Goal: Browse casually

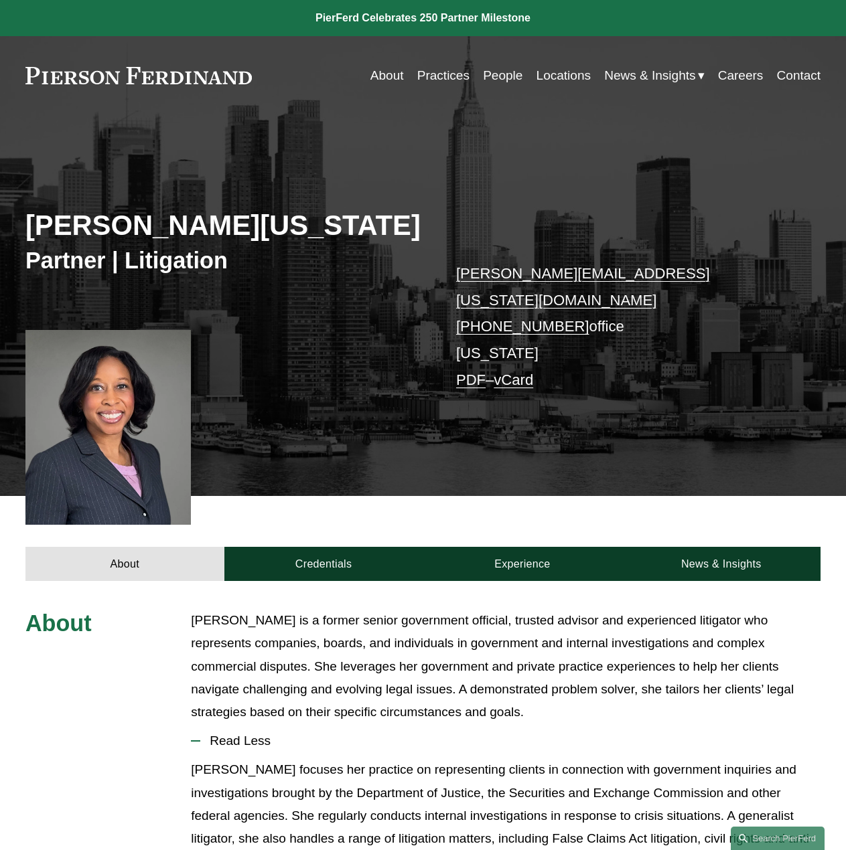
scroll to position [335, 0]
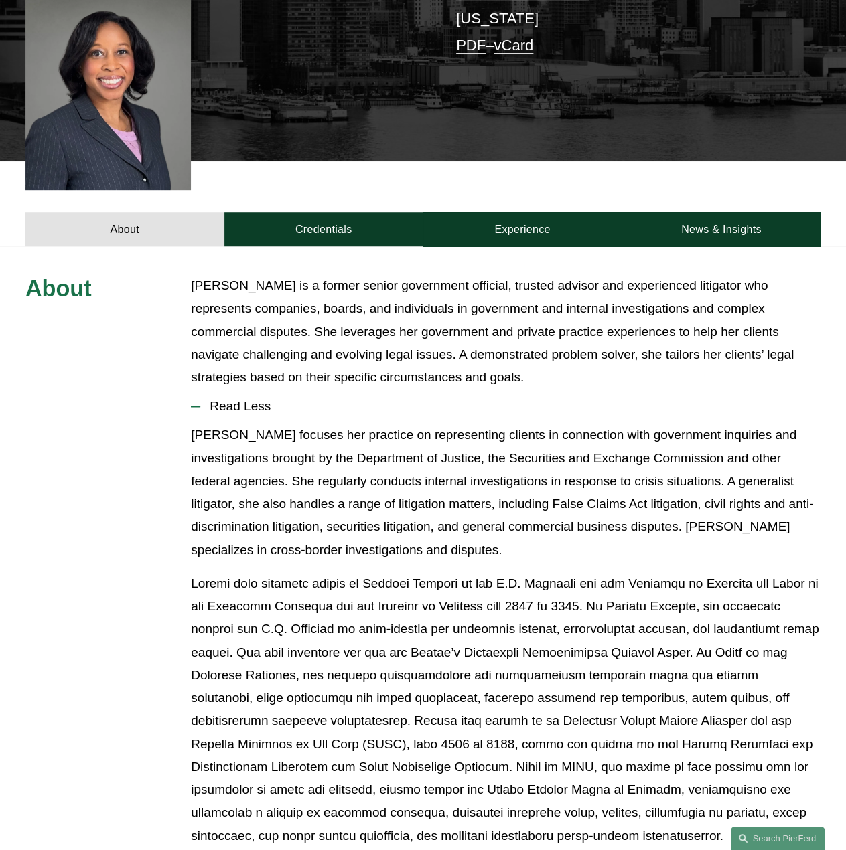
click at [683, 346] on p "[PERSON_NAME] is a former senior government official, trusted advisor and exper…" at bounding box center [505, 332] width 629 height 115
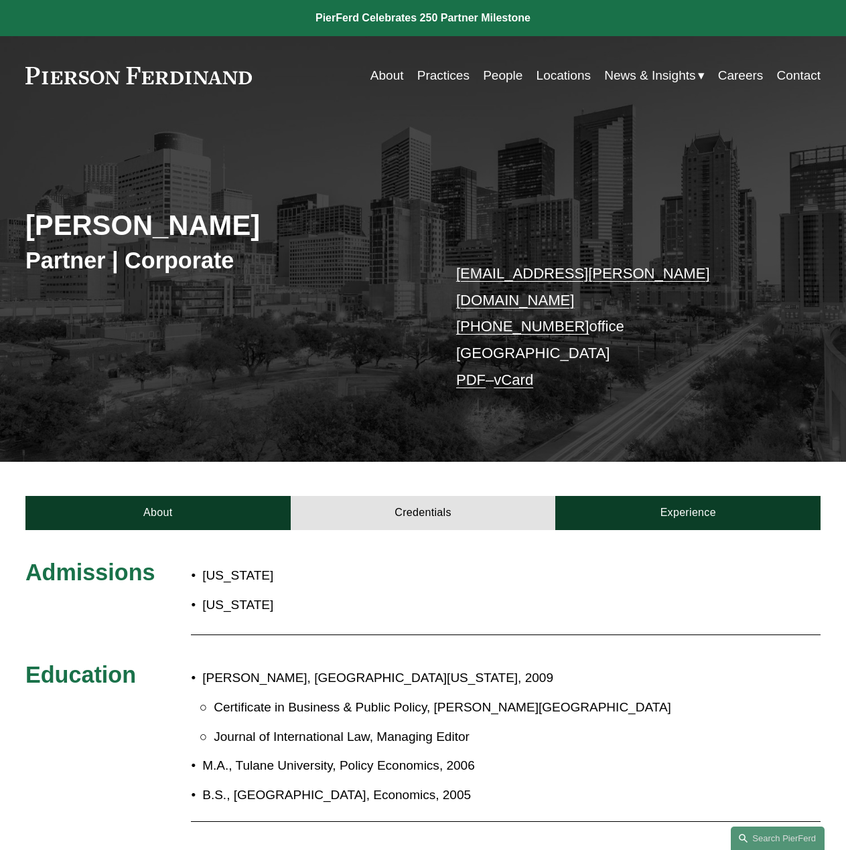
scroll to position [201, 0]
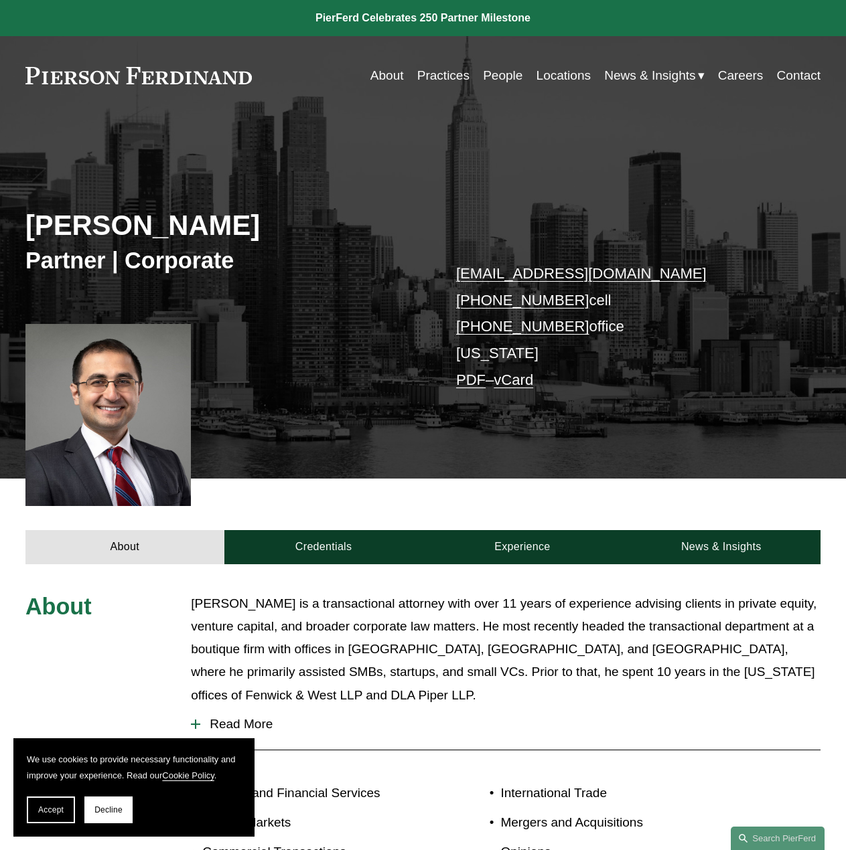
scroll to position [12, 0]
